Goal: Book appointment/travel/reservation

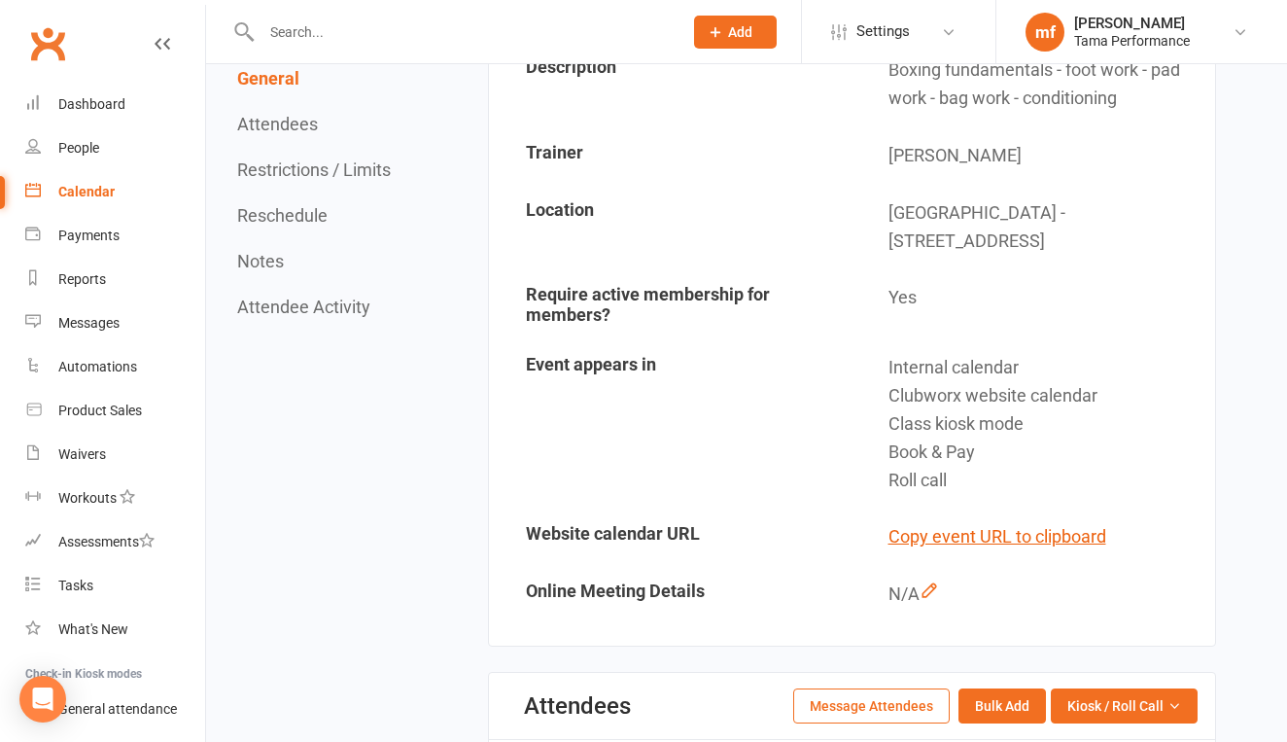
click at [92, 189] on div "Calendar" at bounding box center [86, 192] width 56 height 16
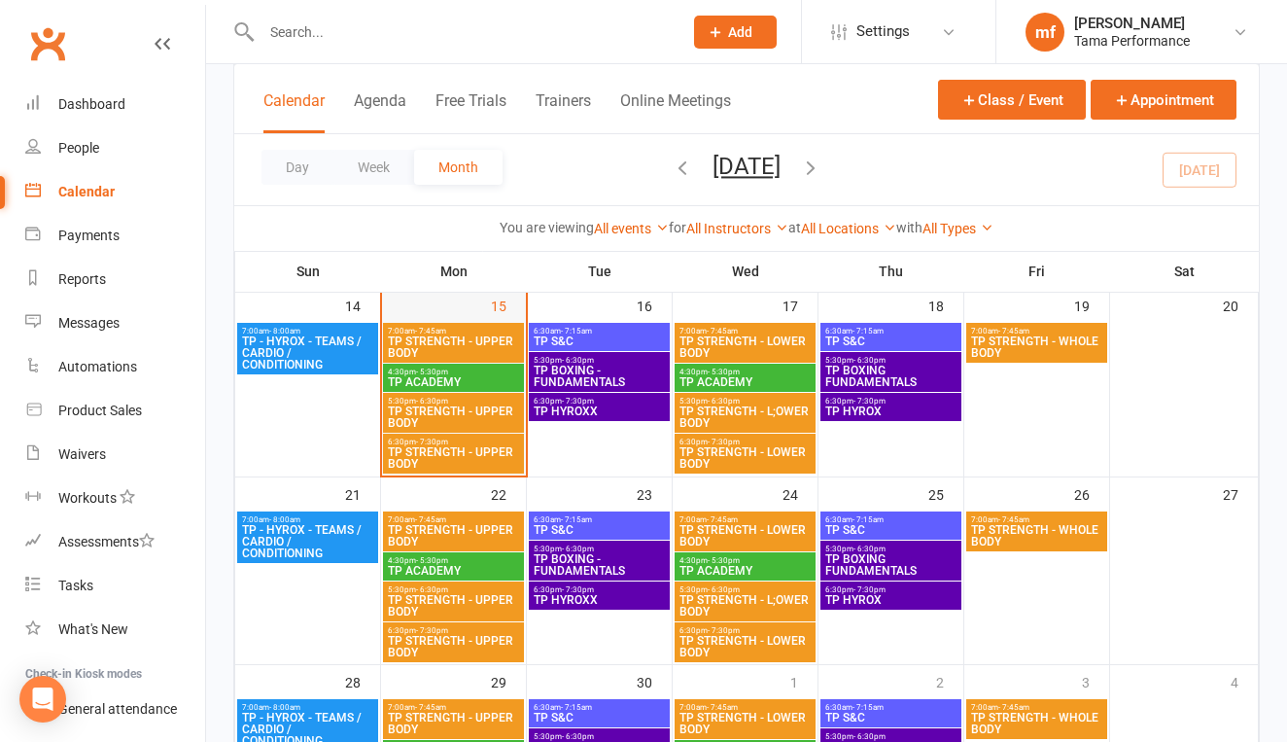
scroll to position [496, 0]
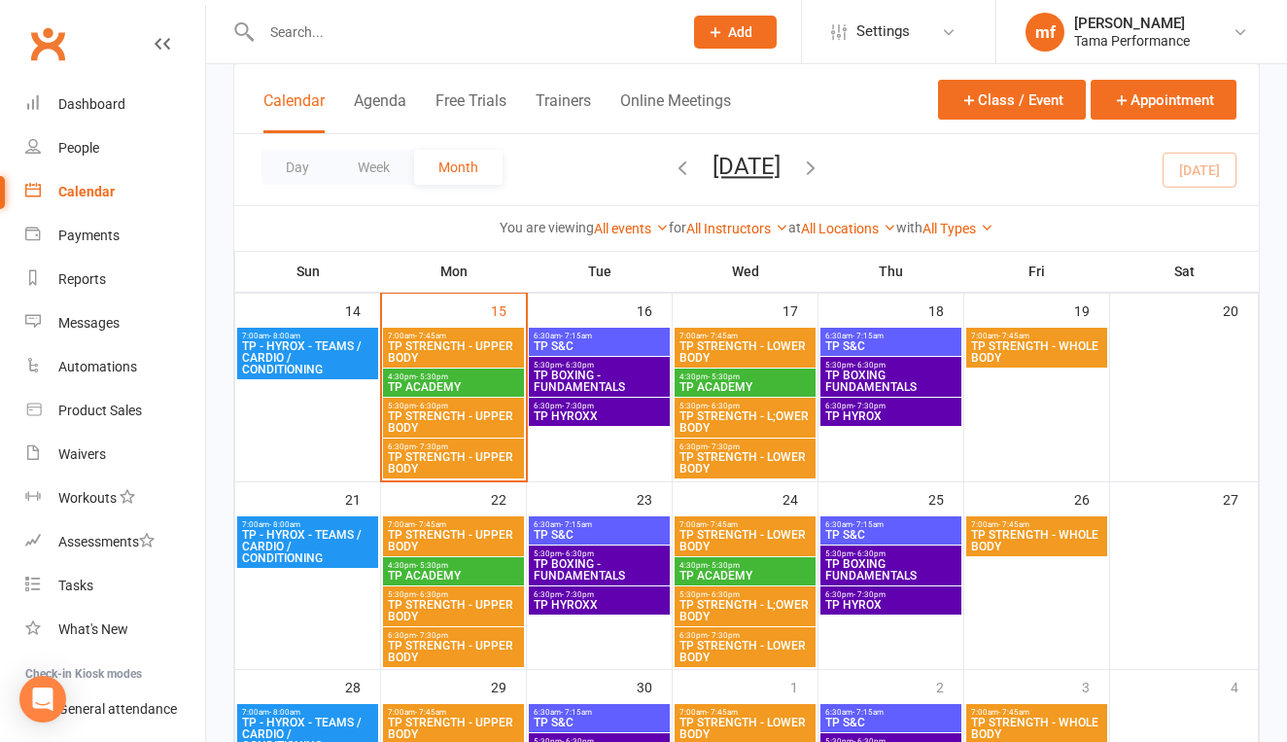
click at [474, 414] on span "TP STRENGTH - UPPER BODY" at bounding box center [453, 421] width 133 height 23
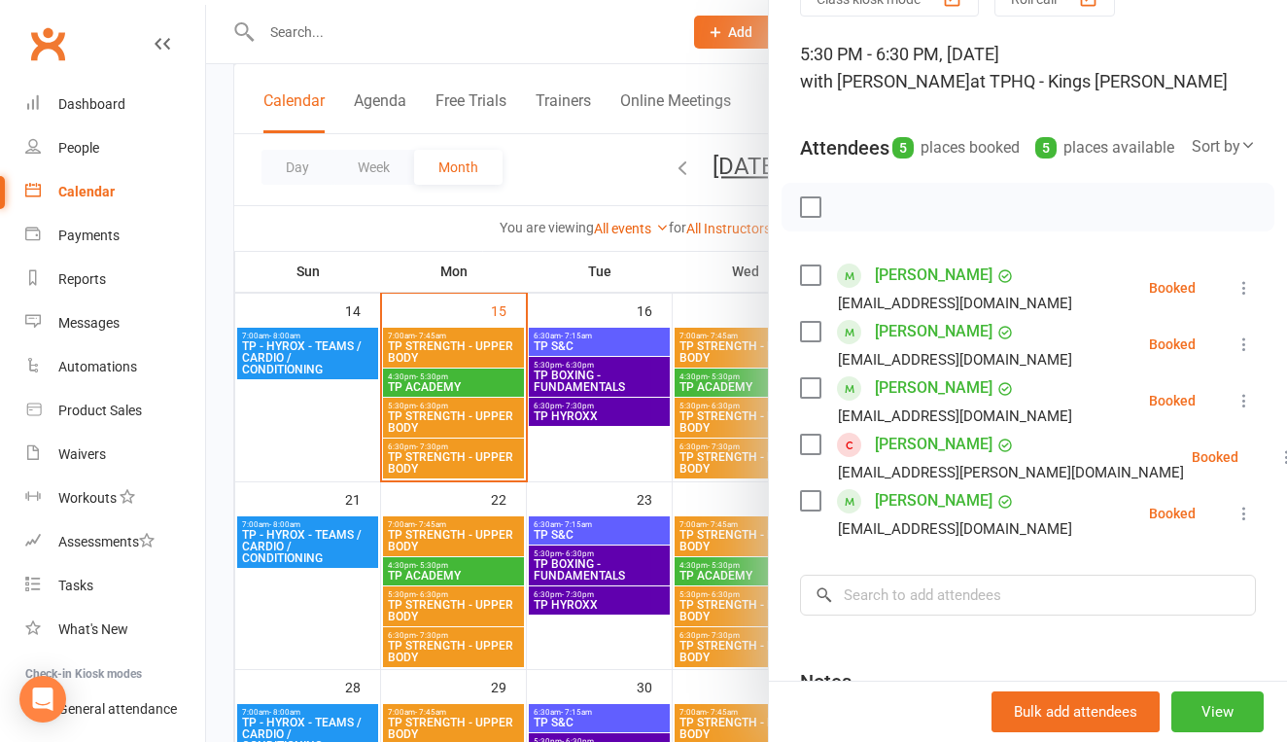
scroll to position [103, 0]
click at [479, 451] on div at bounding box center [746, 371] width 1081 height 742
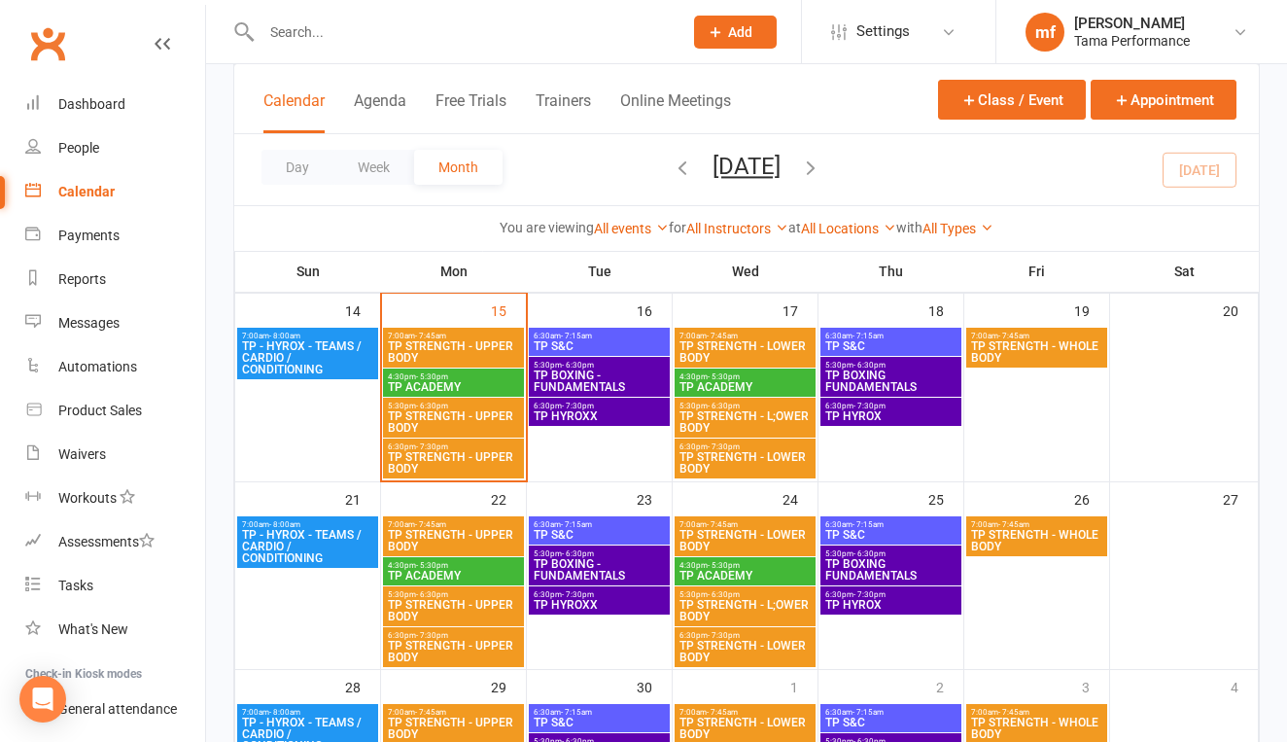
click at [479, 451] on span "TP STRENGTH - UPPER BODY" at bounding box center [453, 462] width 133 height 23
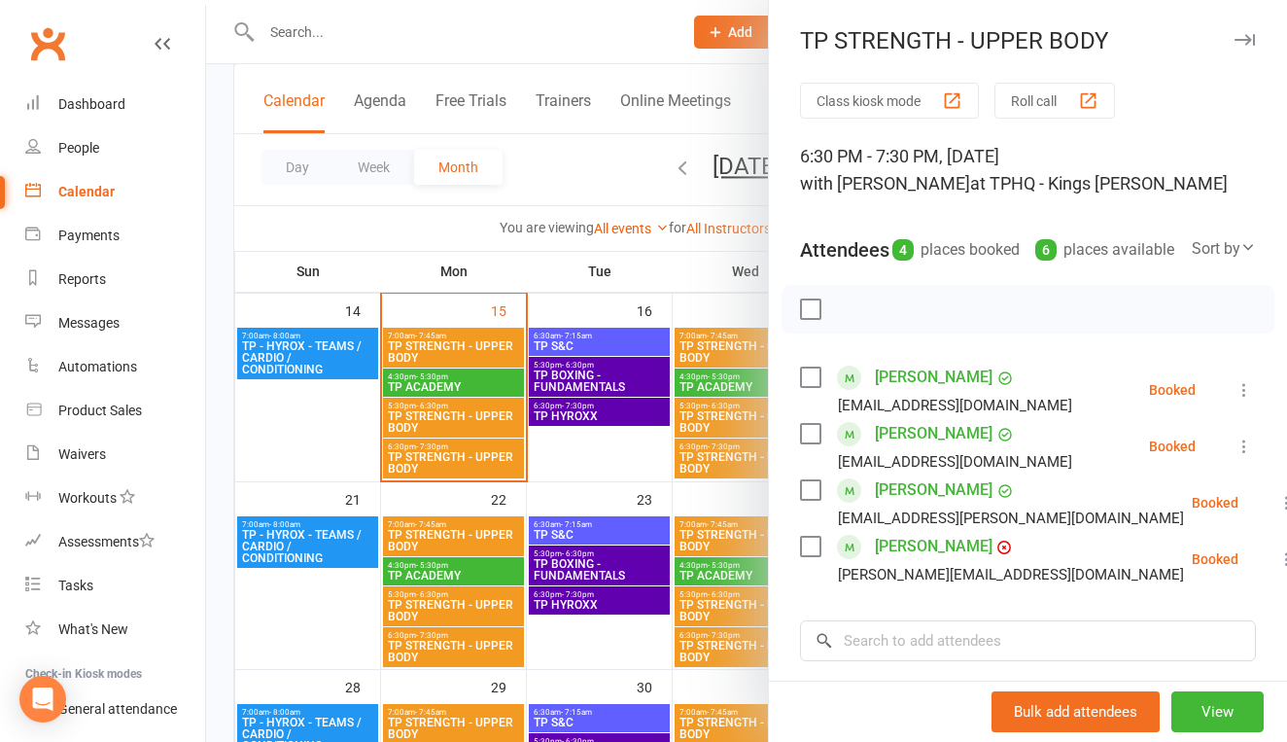
click at [625, 486] on div at bounding box center [746, 371] width 1081 height 742
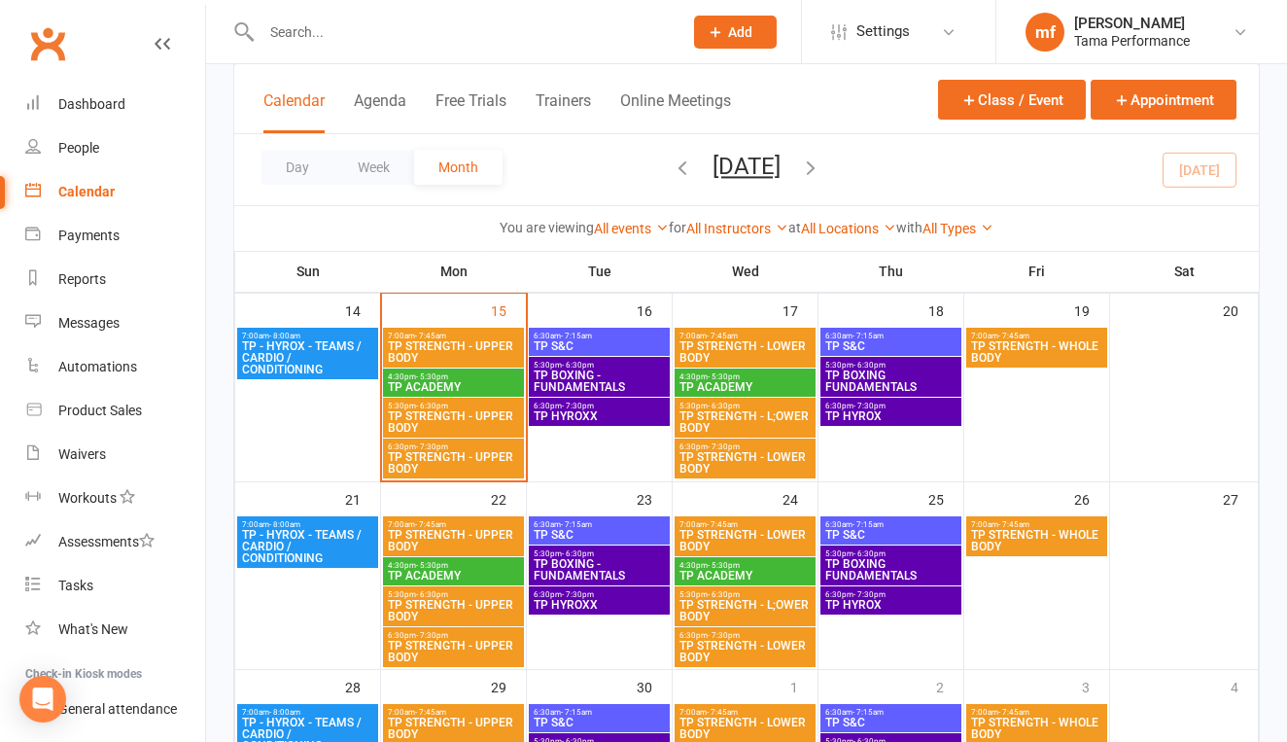
click at [482, 464] on span "TP STRENGTH - UPPER BODY" at bounding box center [453, 462] width 133 height 23
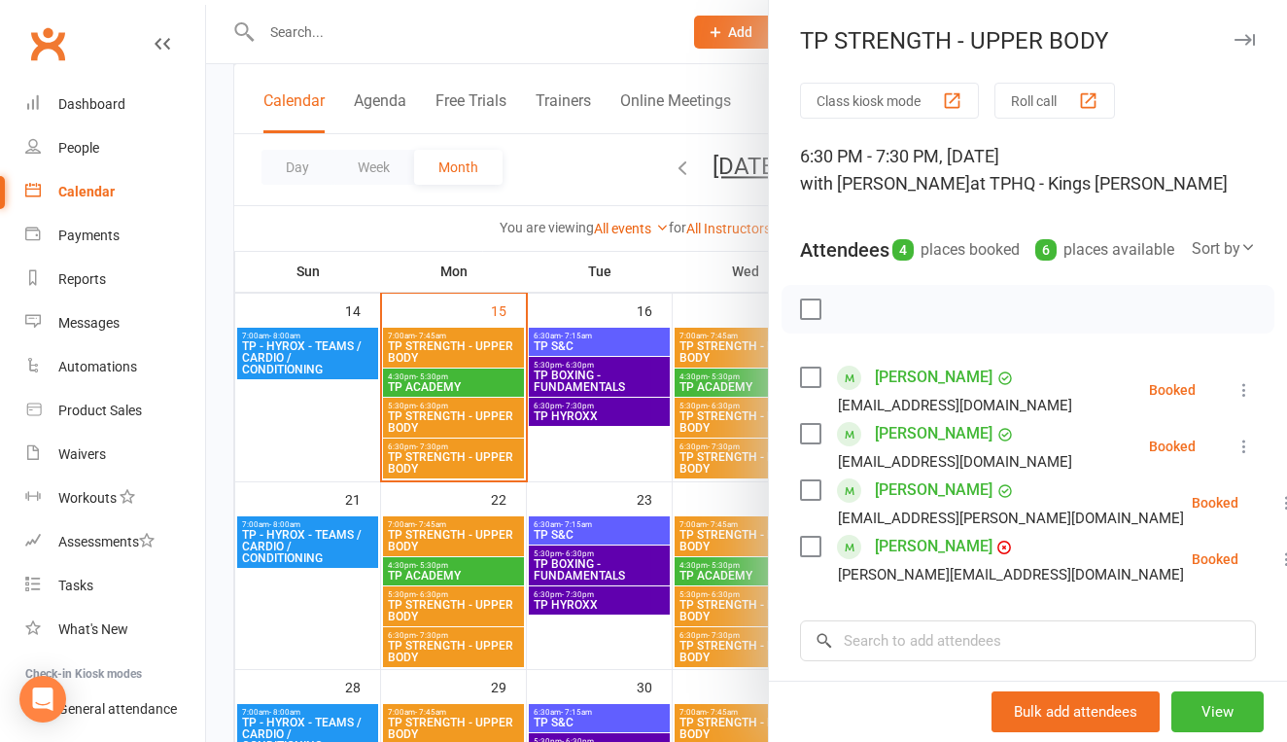
click at [487, 425] on div at bounding box center [746, 371] width 1081 height 742
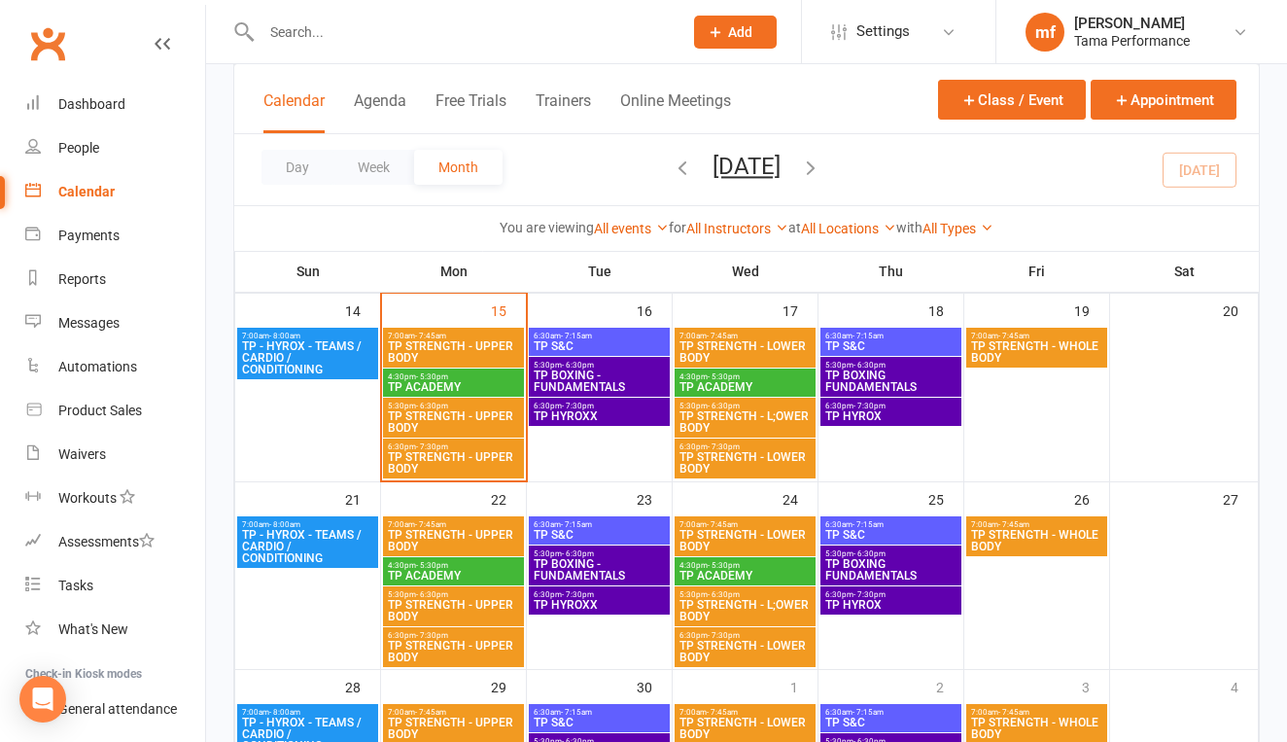
click at [487, 425] on span "TP STRENGTH - UPPER BODY" at bounding box center [453, 421] width 133 height 23
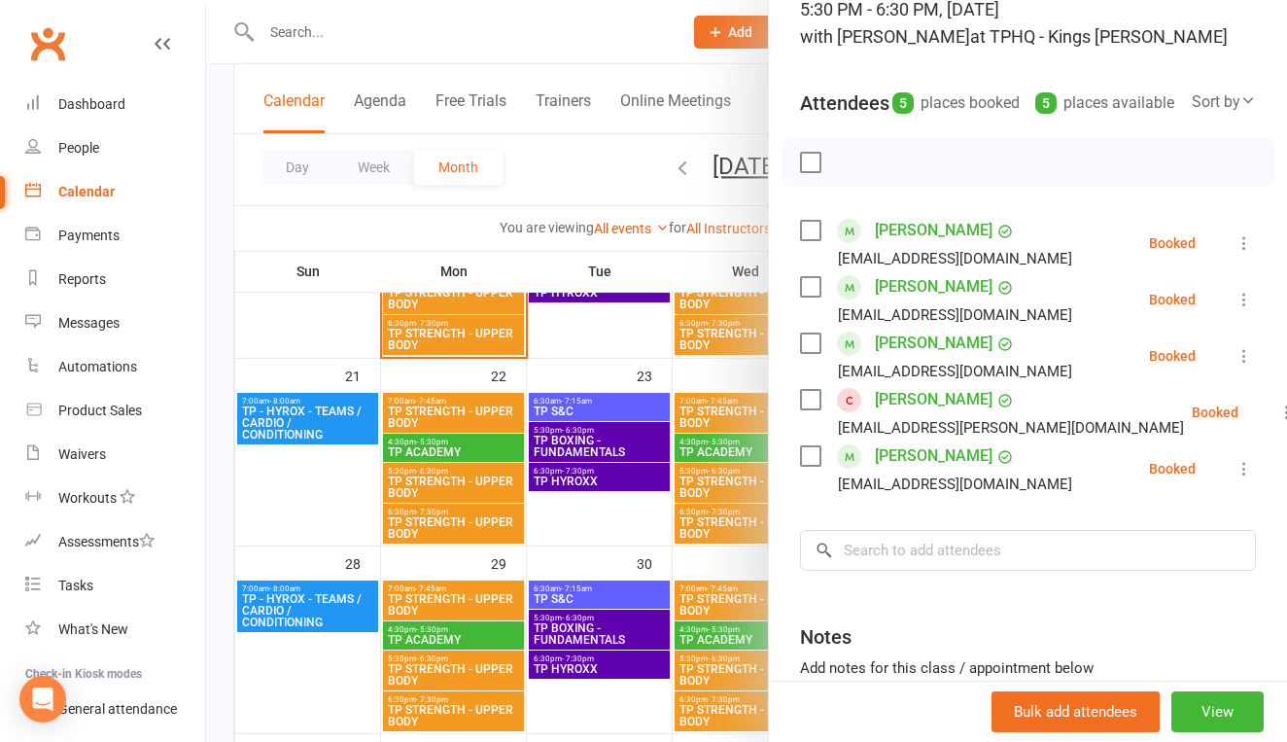
scroll to position [158, 0]
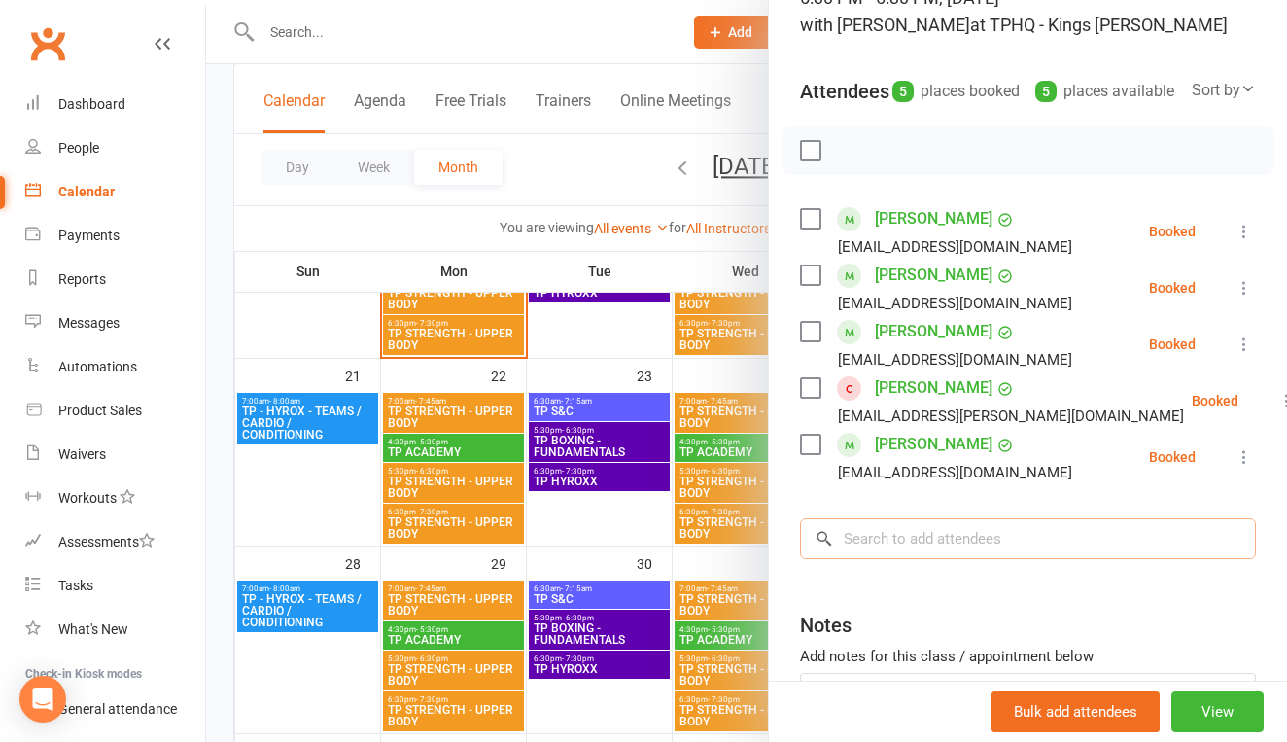
click at [952, 559] on input "search" at bounding box center [1028, 538] width 456 height 41
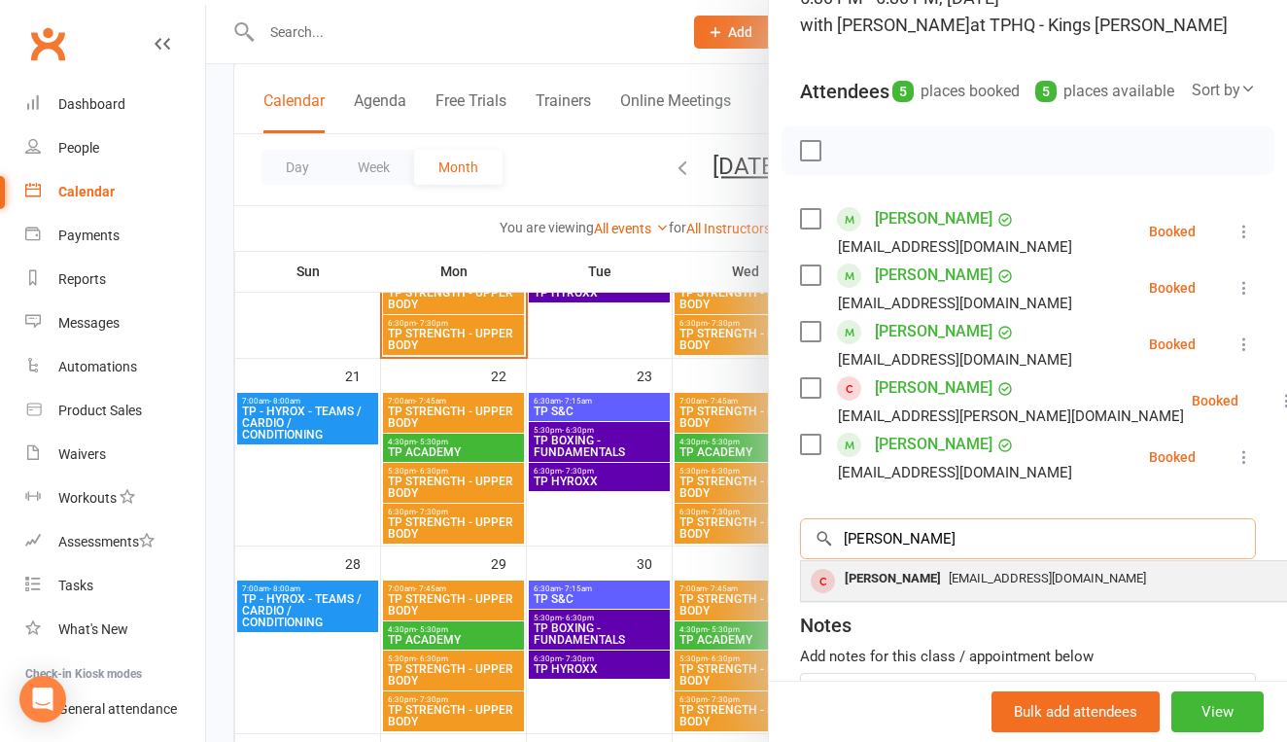
type input "[PERSON_NAME]"
click at [897, 593] on div "[PERSON_NAME]" at bounding box center [893, 579] width 112 height 28
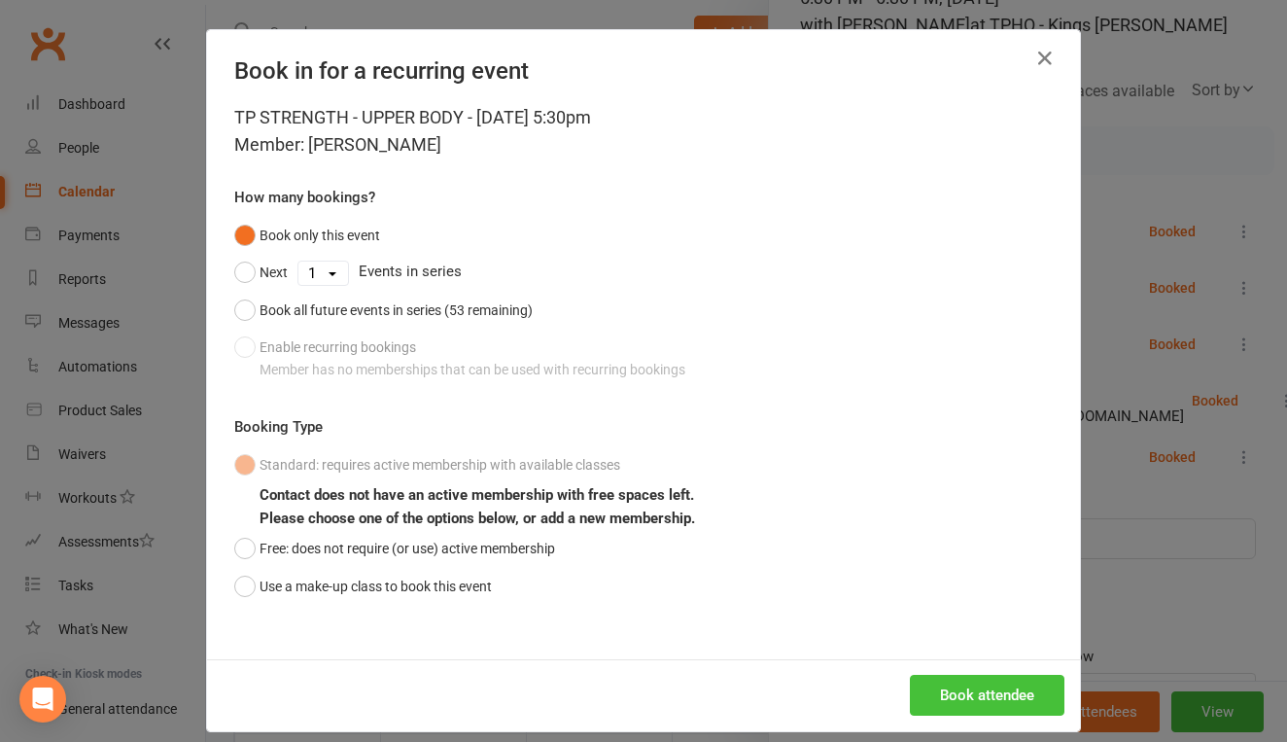
click at [1011, 680] on button "Book attendee" at bounding box center [987, 695] width 155 height 41
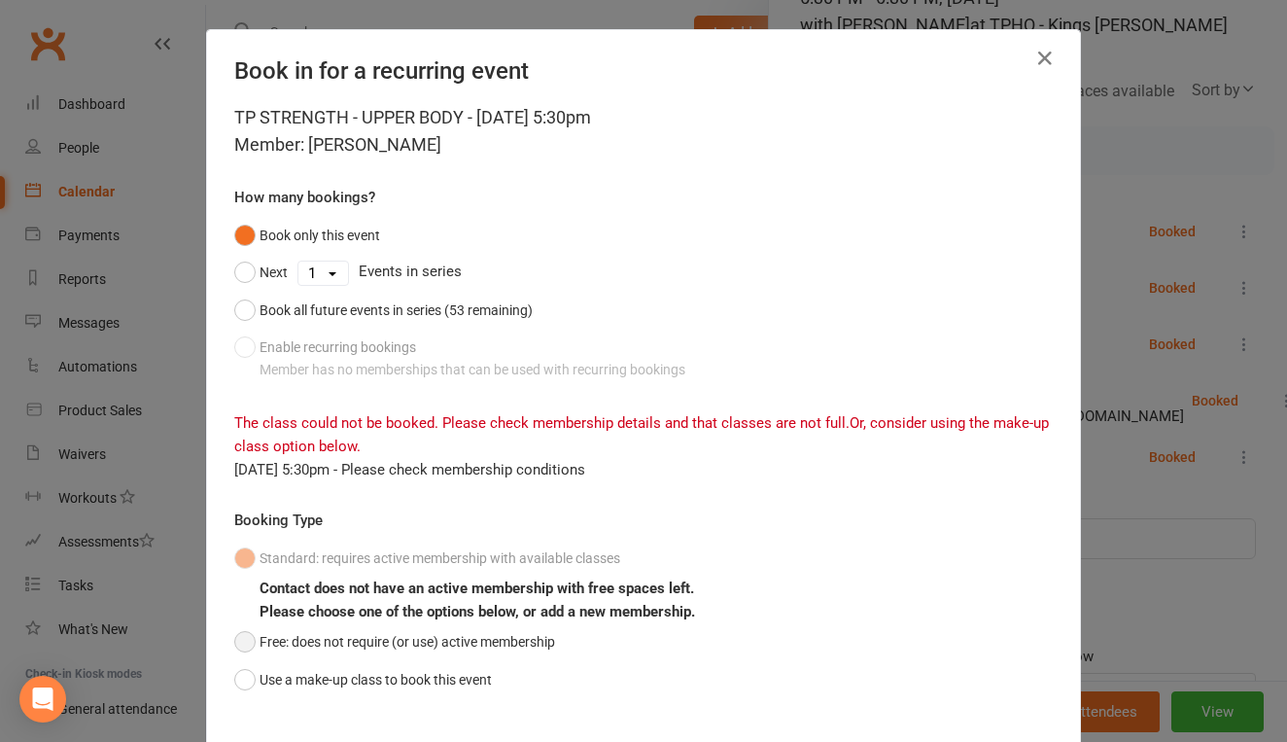
click at [265, 641] on button "Free: does not require (or use) active membership" at bounding box center [394, 641] width 321 height 37
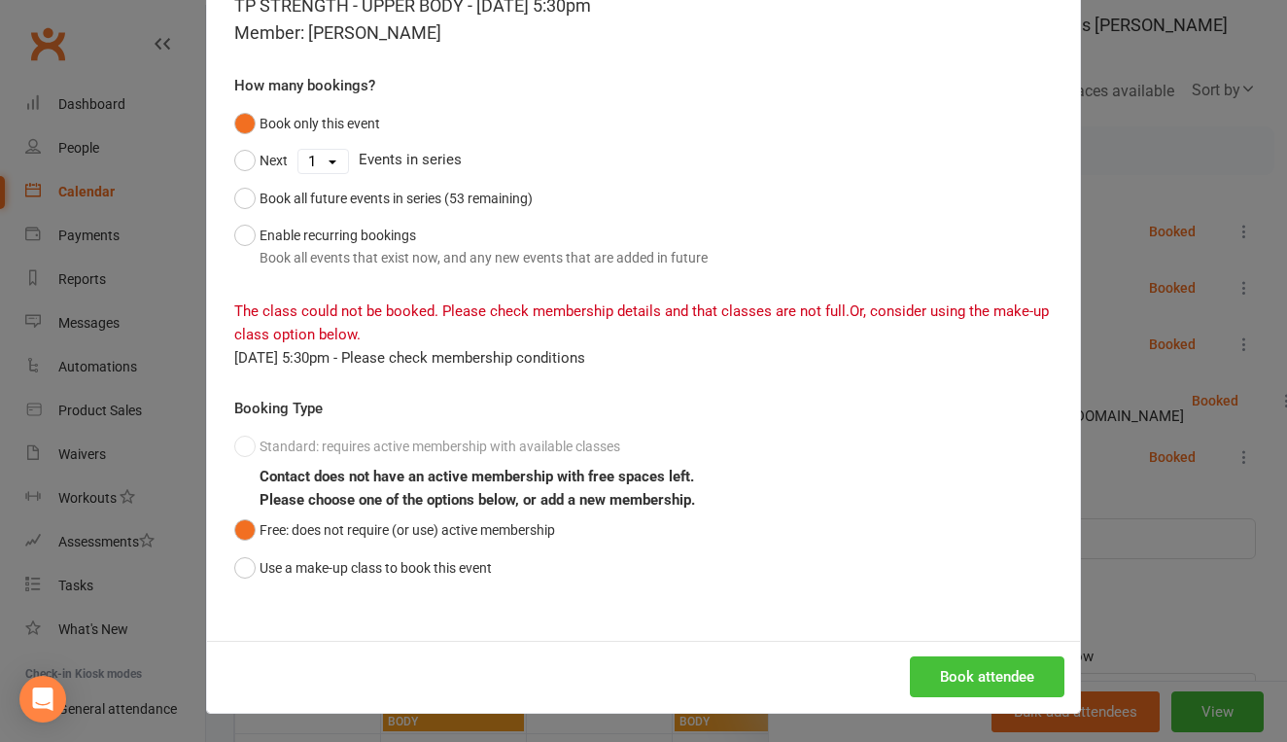
scroll to position [110, 0]
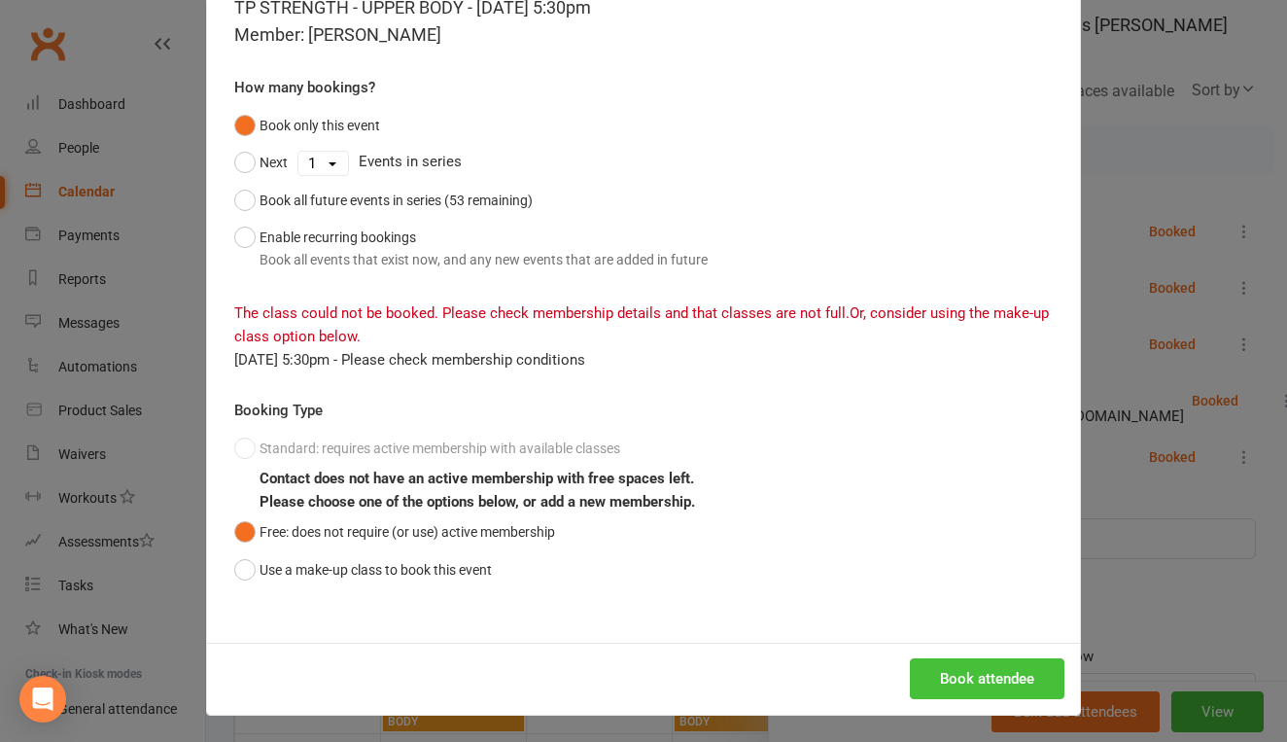
click at [983, 687] on button "Book attendee" at bounding box center [987, 678] width 155 height 41
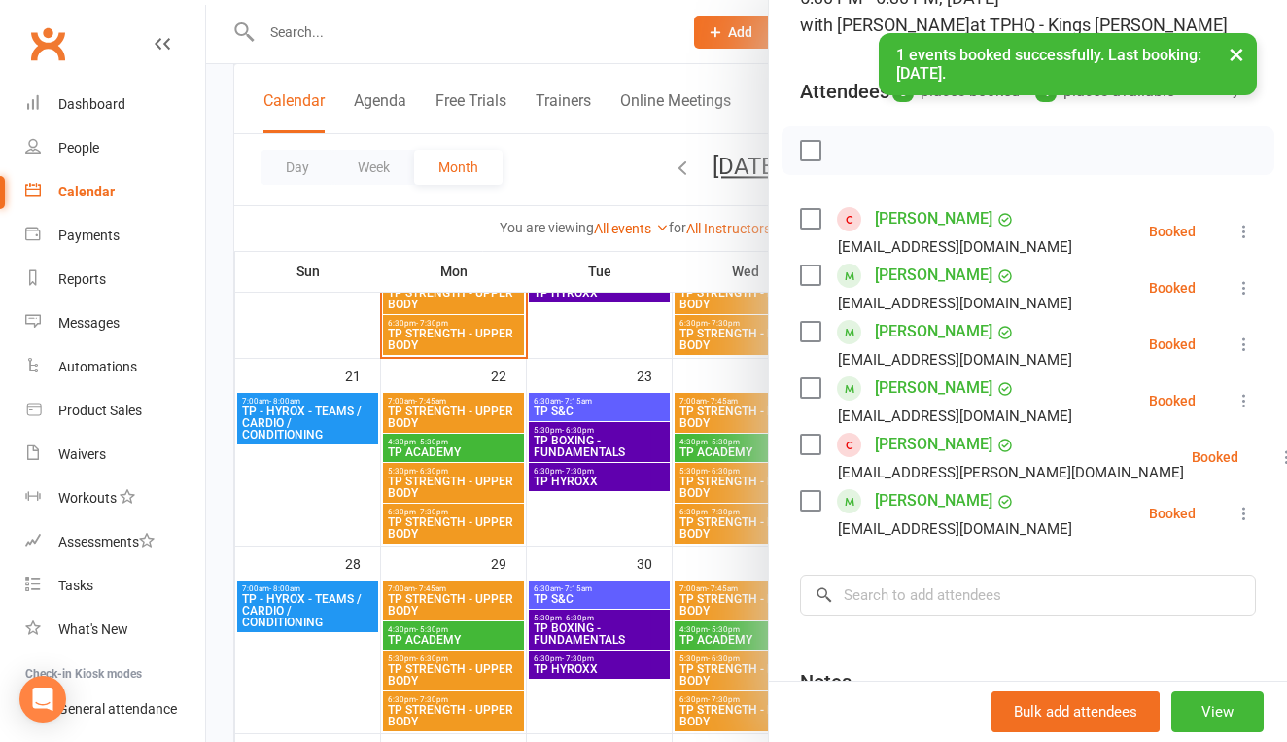
click at [550, 508] on div at bounding box center [746, 371] width 1081 height 742
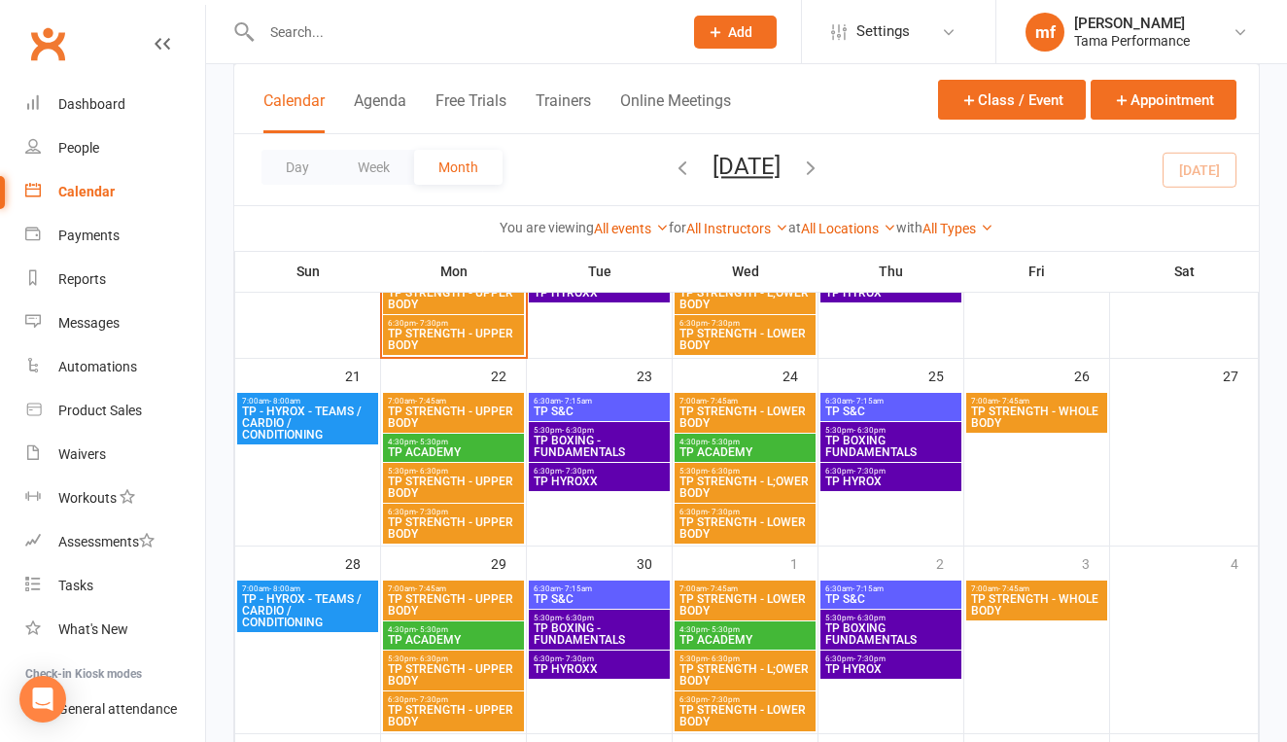
click at [486, 519] on span "TP STRENGTH - UPPER BODY" at bounding box center [453, 527] width 133 height 23
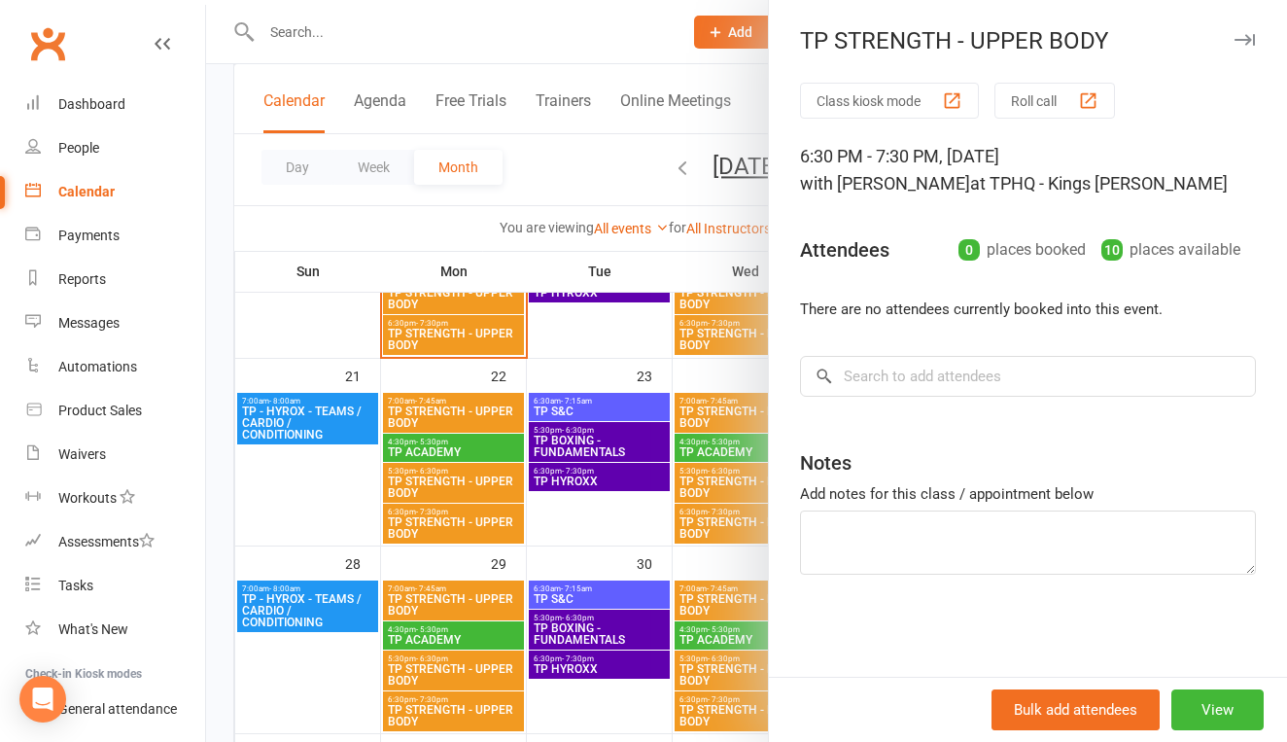
click at [486, 519] on div at bounding box center [746, 371] width 1081 height 742
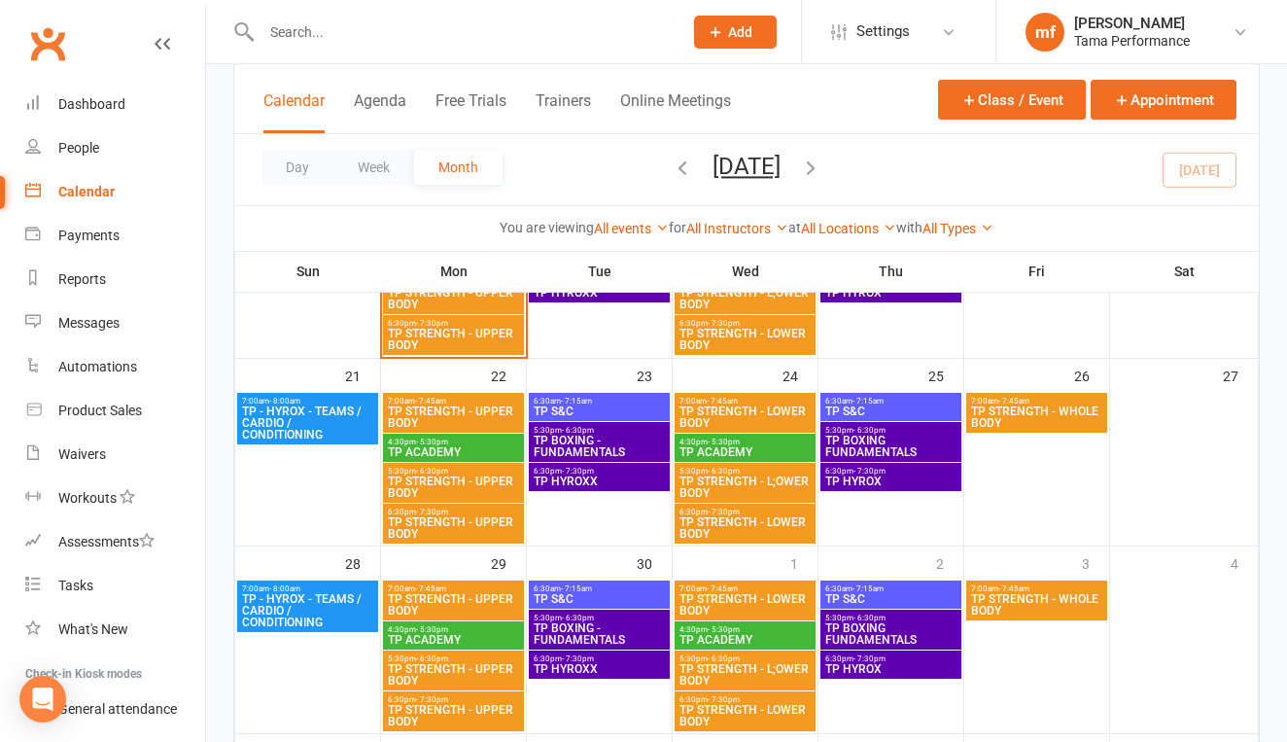
click at [486, 519] on span "TP STRENGTH - UPPER BODY" at bounding box center [453, 527] width 133 height 23
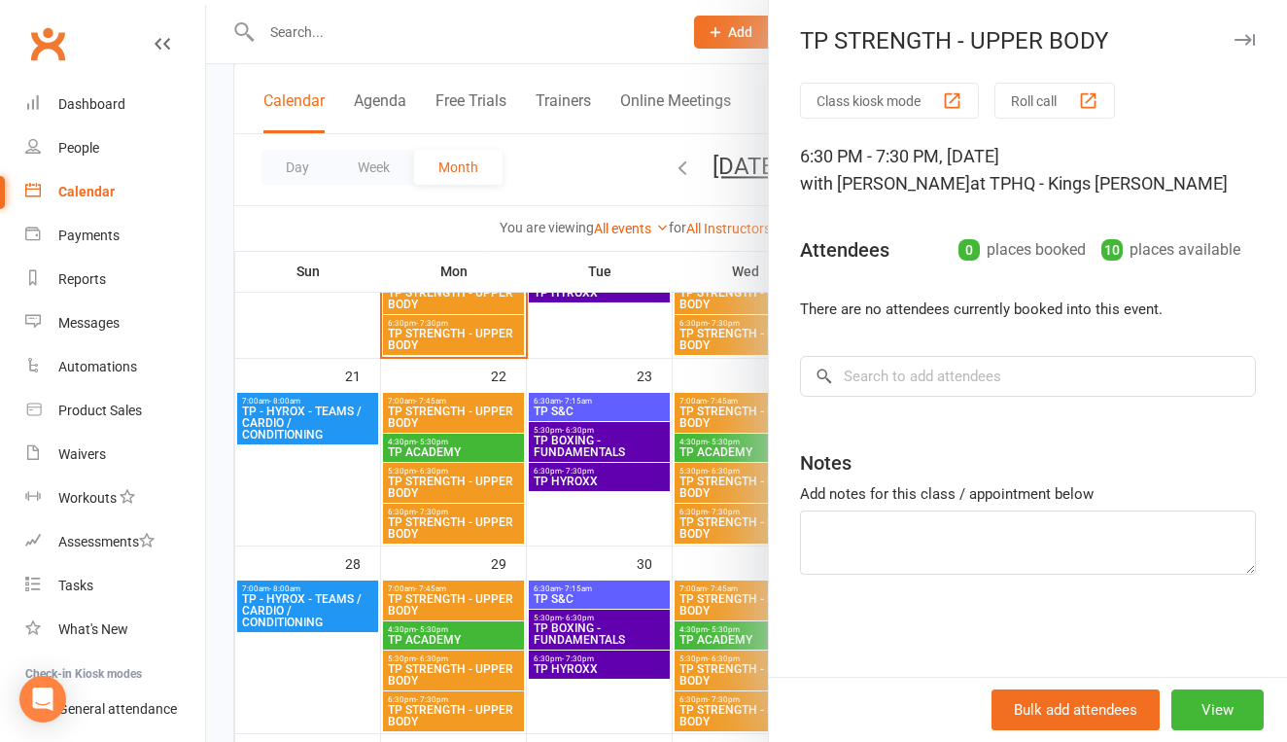
click at [472, 467] on div at bounding box center [746, 371] width 1081 height 742
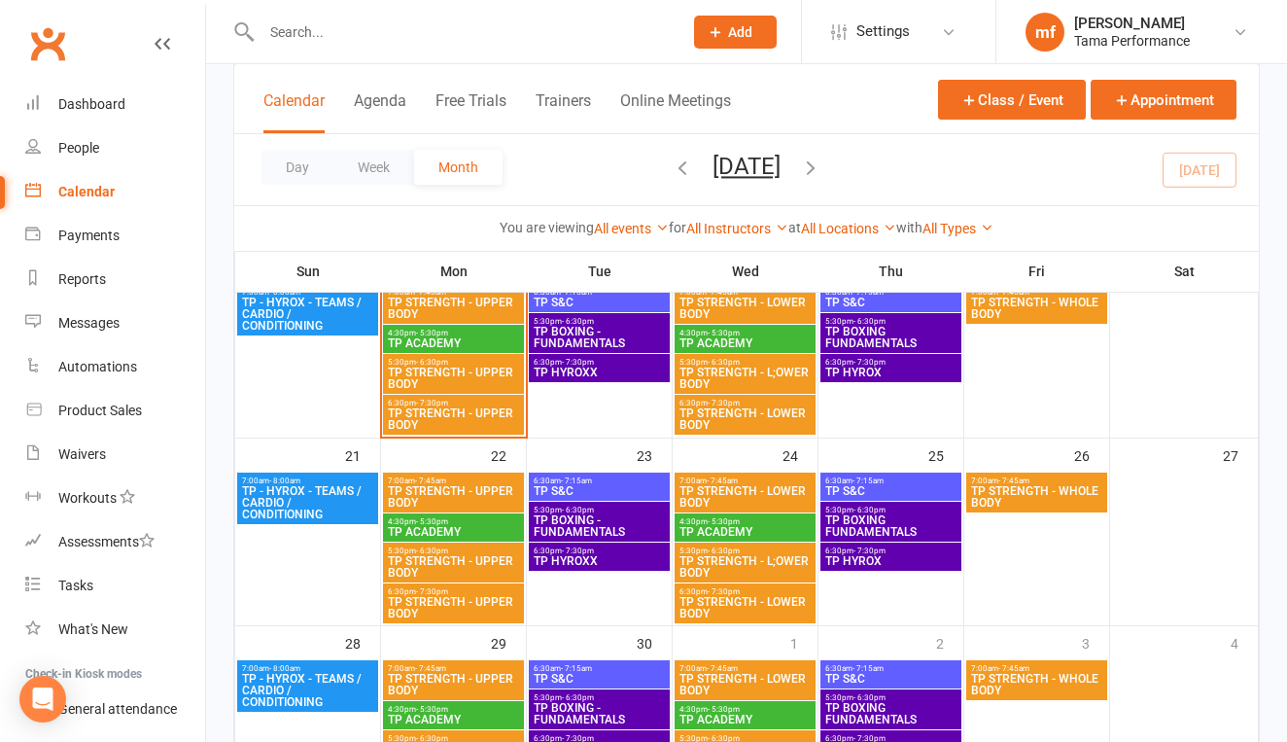
scroll to position [530, 0]
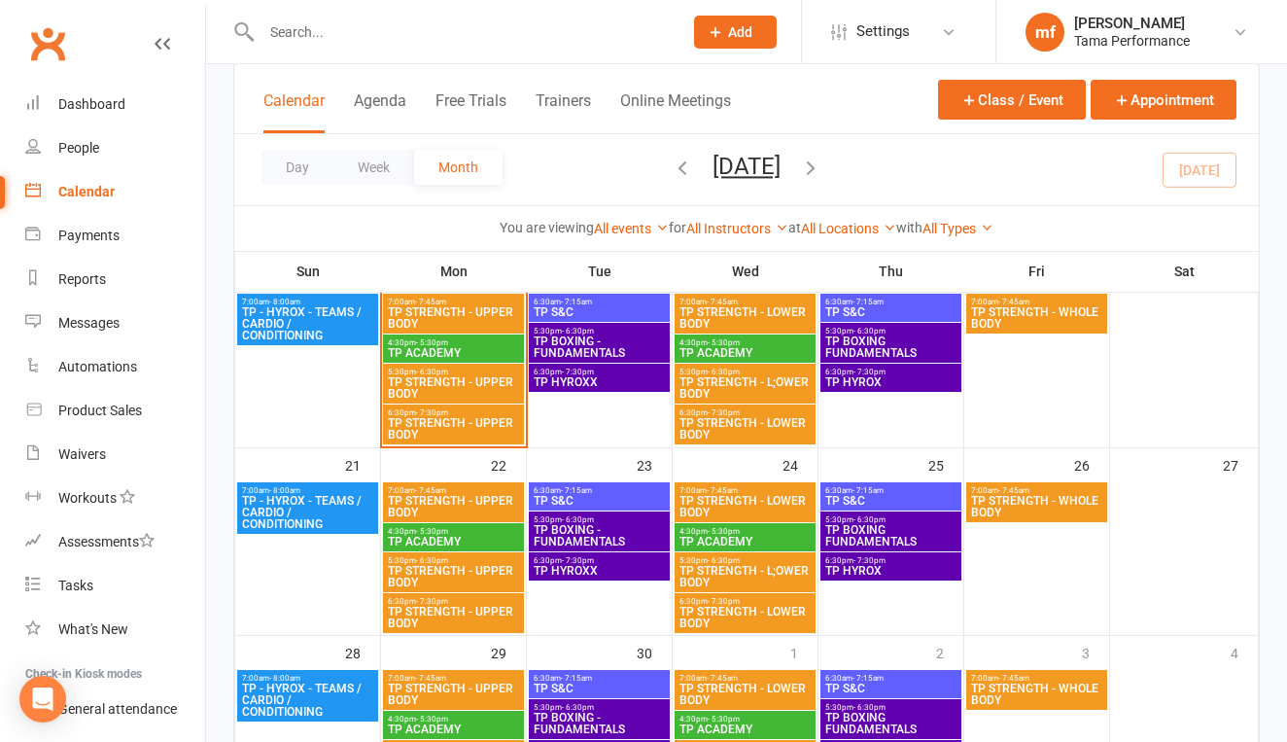
click at [466, 376] on span "TP STRENGTH - UPPER BODY" at bounding box center [453, 387] width 133 height 23
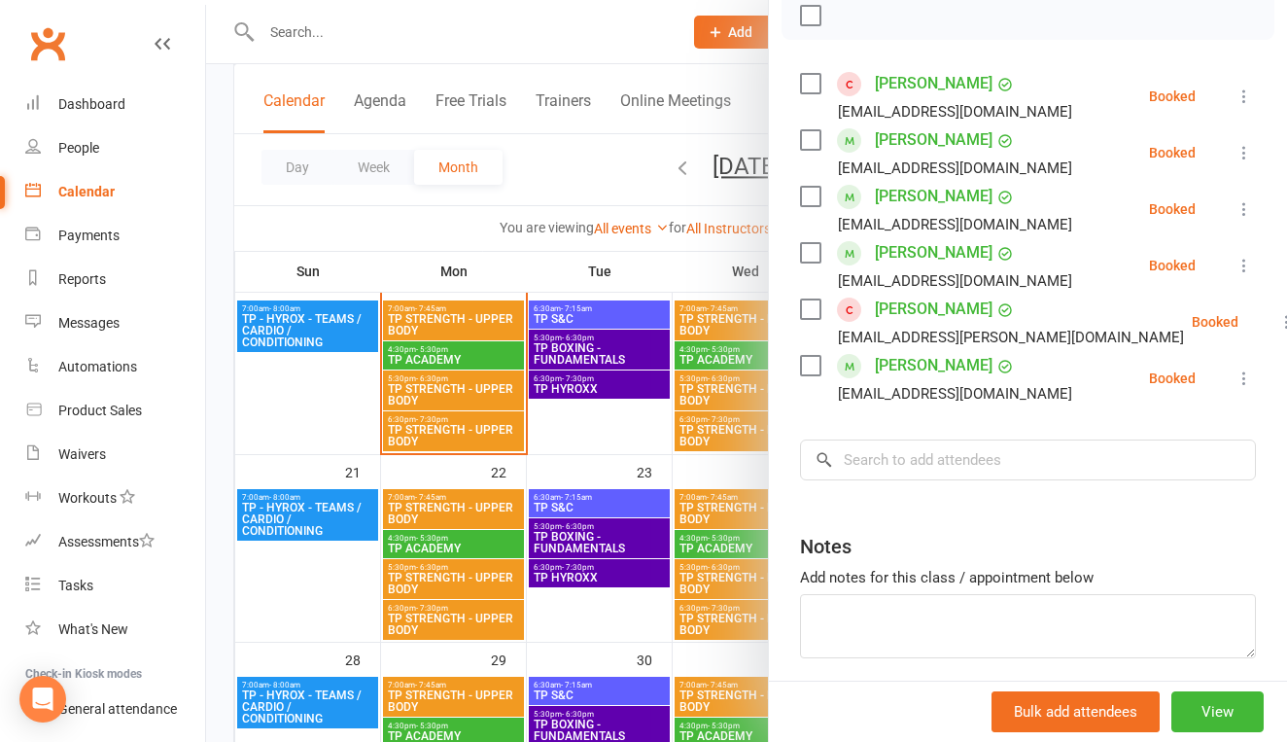
scroll to position [257, 0]
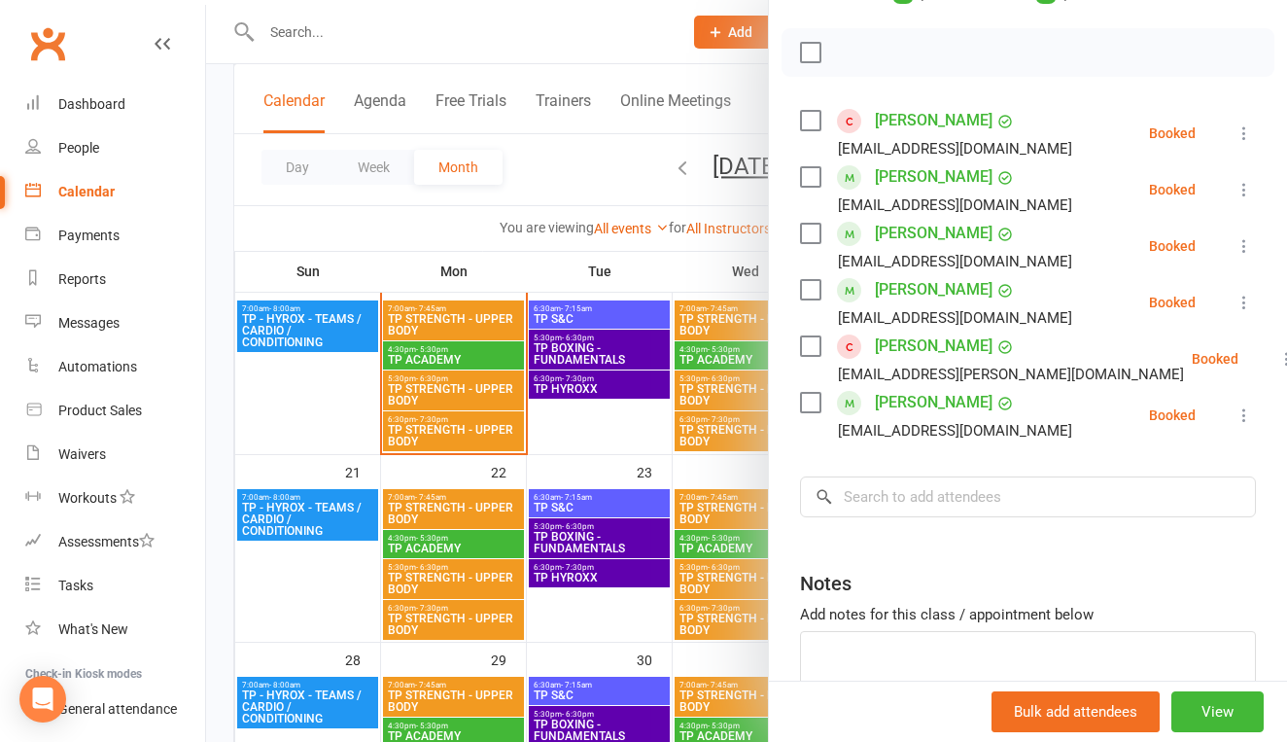
click at [285, 402] on div at bounding box center [746, 371] width 1081 height 742
